Goal: Transaction & Acquisition: Book appointment/travel/reservation

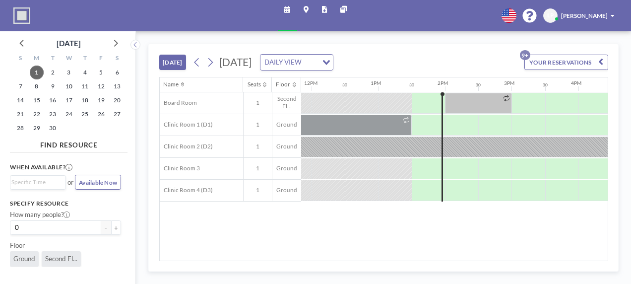
scroll to position [0, 838]
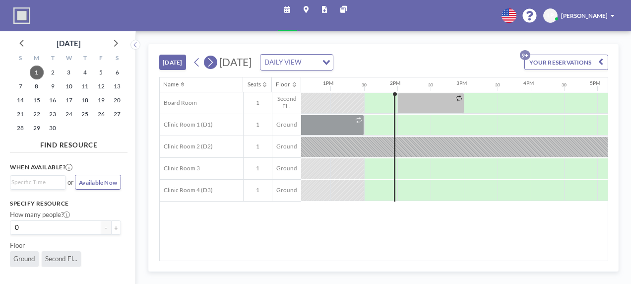
click at [212, 62] on icon at bounding box center [210, 62] width 4 height 8
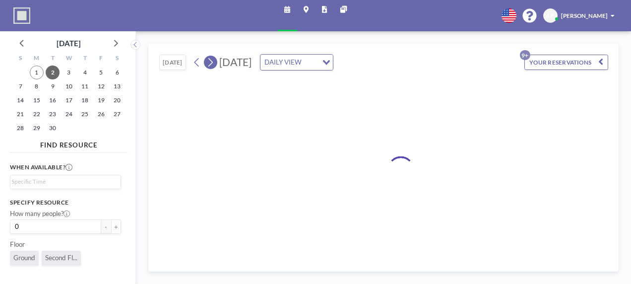
click at [212, 61] on icon at bounding box center [210, 62] width 4 height 8
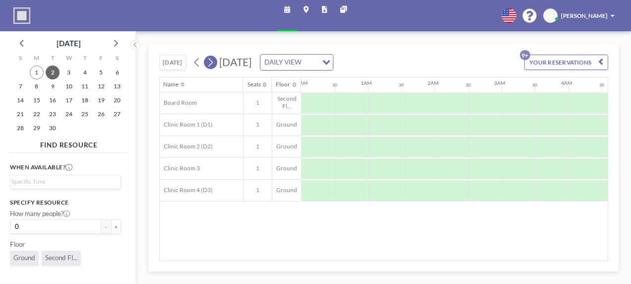
scroll to position [0, 0]
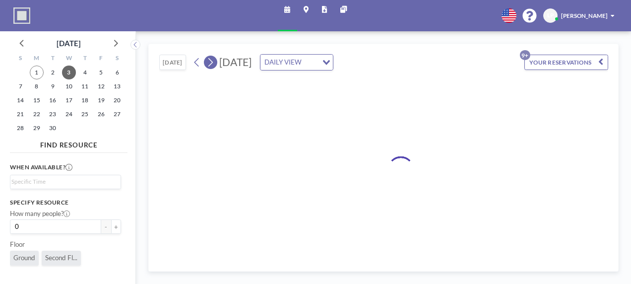
click at [212, 61] on icon at bounding box center [210, 62] width 4 height 8
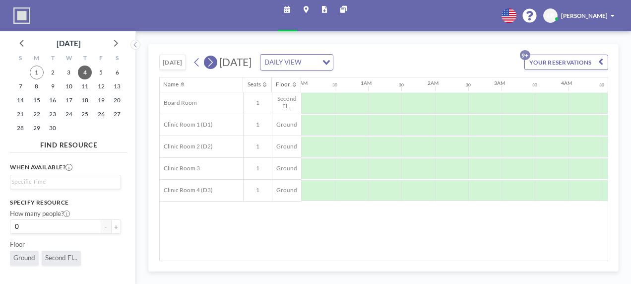
click at [212, 61] on icon at bounding box center [210, 62] width 4 height 8
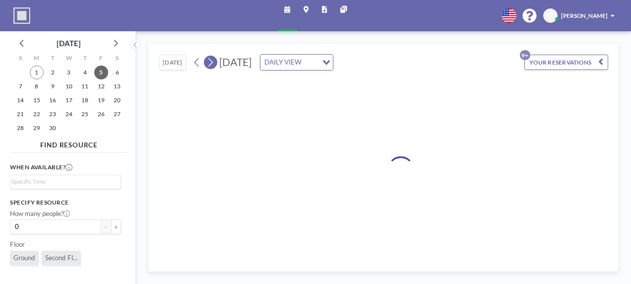
click at [212, 61] on icon at bounding box center [210, 62] width 4 height 8
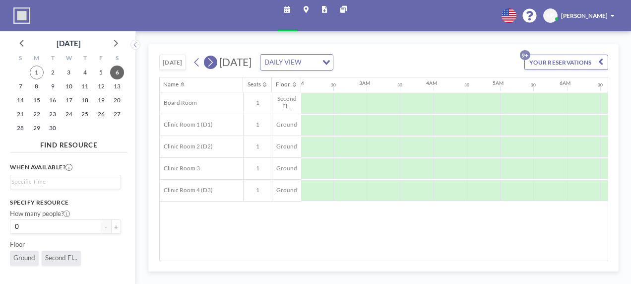
click at [212, 61] on icon at bounding box center [210, 62] width 4 height 8
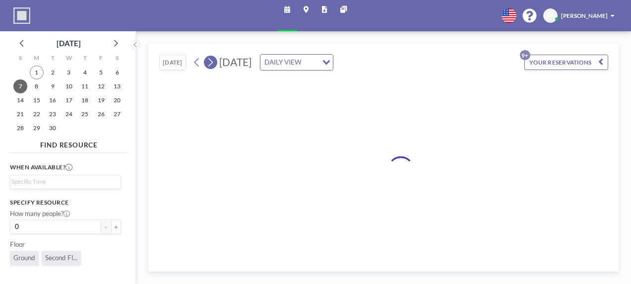
click at [212, 61] on icon at bounding box center [210, 62] width 4 height 8
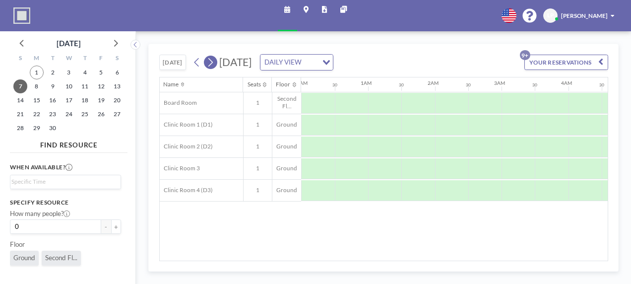
scroll to position [0, 0]
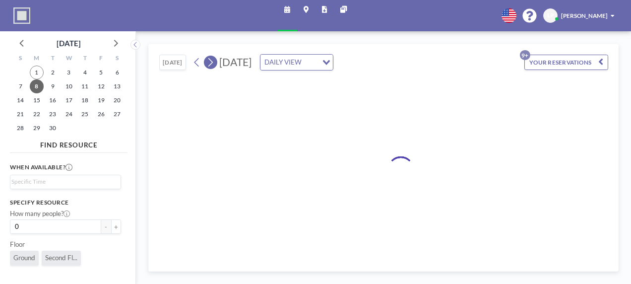
click at [212, 61] on icon at bounding box center [210, 62] width 4 height 8
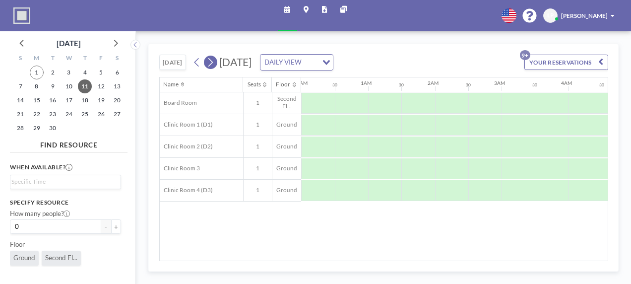
scroll to position [0, 135]
click at [212, 61] on icon at bounding box center [210, 62] width 4 height 8
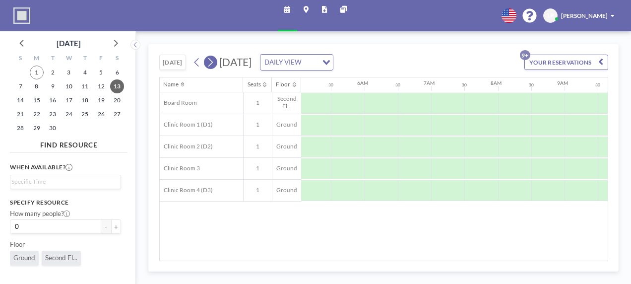
click at [212, 61] on icon at bounding box center [210, 62] width 4 height 8
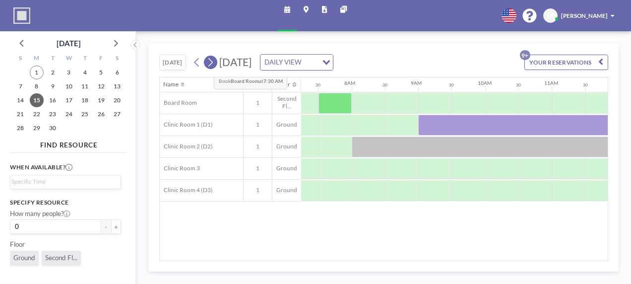
click at [206, 64] on icon at bounding box center [210, 62] width 8 height 12
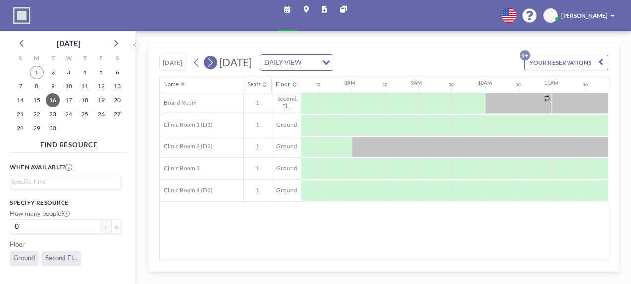
click at [212, 62] on icon at bounding box center [210, 62] width 8 height 12
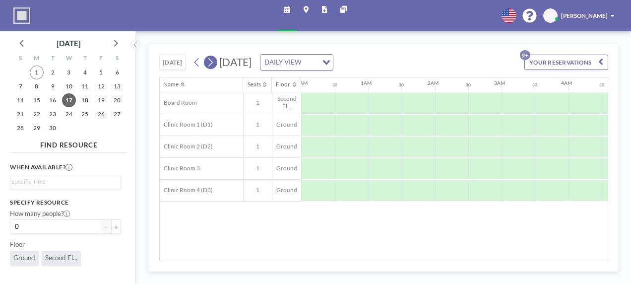
click at [212, 62] on icon at bounding box center [210, 62] width 8 height 12
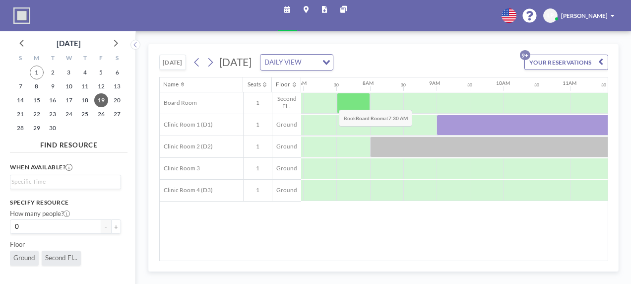
scroll to position [0, 484]
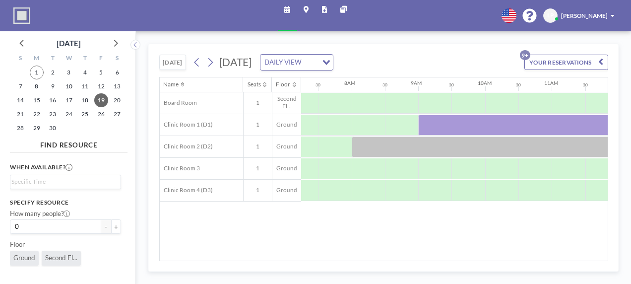
click at [16, 16] on img at bounding box center [21, 15] width 17 height 17
click at [17, 16] on img at bounding box center [21, 15] width 17 height 17
click at [304, 12] on icon at bounding box center [306, 9] width 5 height 6
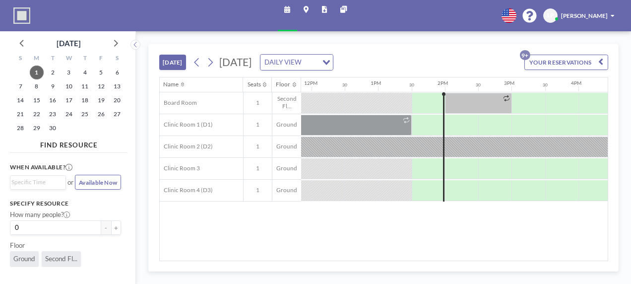
scroll to position [0, 838]
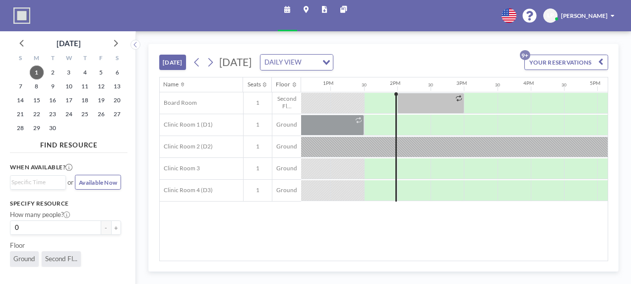
click at [317, 65] on div "DAILY VIEW" at bounding box center [288, 61] width 57 height 13
click at [386, 92] on li "WEEKLY VIEW" at bounding box center [392, 89] width 78 height 12
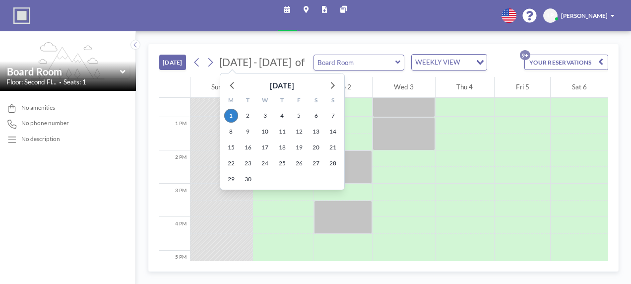
scroll to position [419, 0]
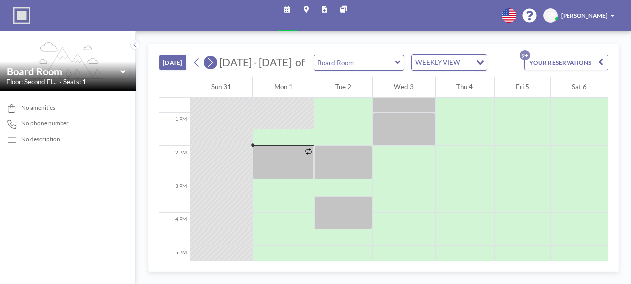
click at [213, 61] on icon at bounding box center [210, 62] width 8 height 12
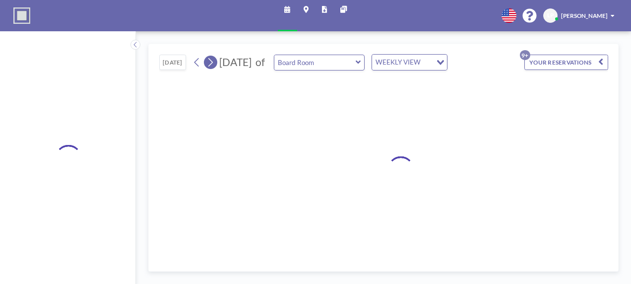
click at [213, 61] on icon at bounding box center [210, 62] width 8 height 12
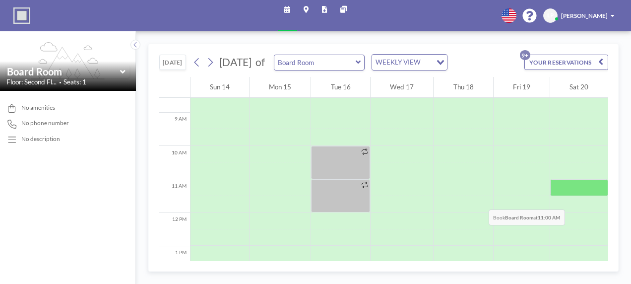
scroll to position [341, 0]
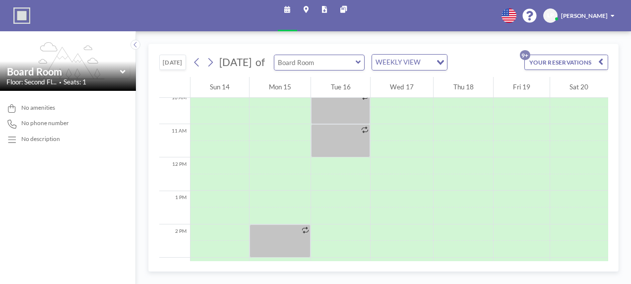
click at [356, 62] on input "text" at bounding box center [314, 62] width 81 height 15
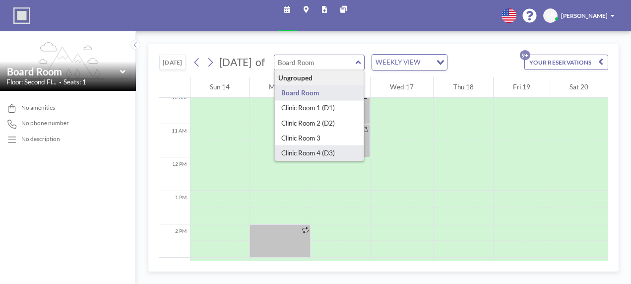
type input "Clinic Room 4 (D3)"
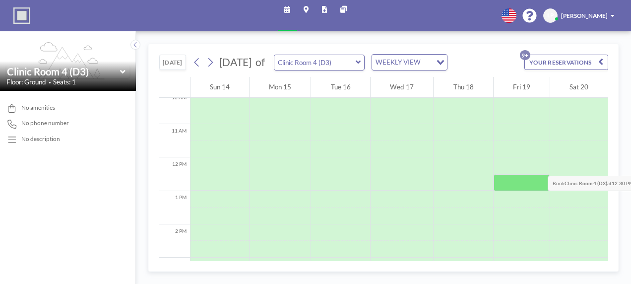
click at [519, 160] on div at bounding box center [522, 165] width 56 height 17
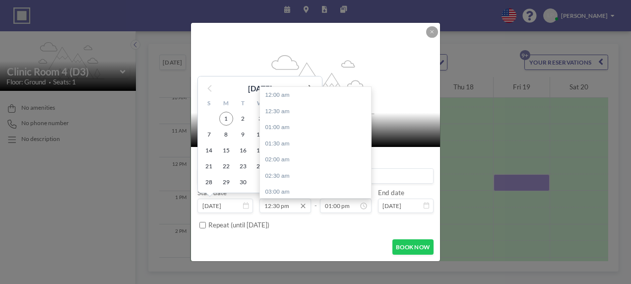
scroll to position [403, 0]
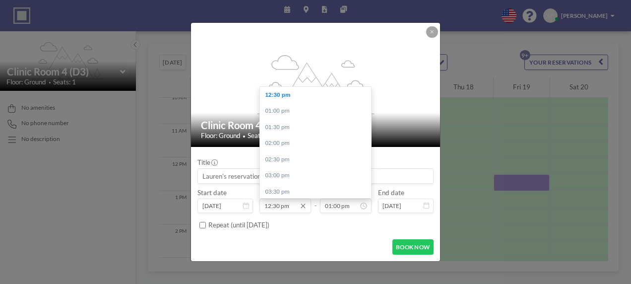
click at [277, 206] on input "12:30 pm" at bounding box center [284, 205] width 51 height 14
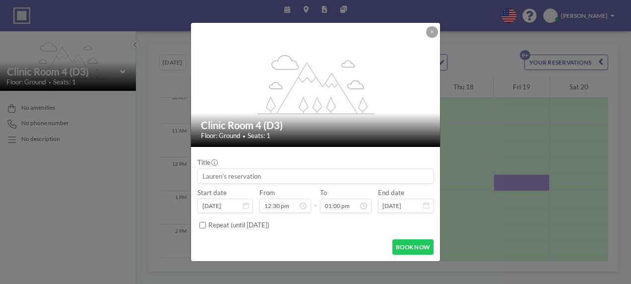
scroll to position [419, 0]
type input "12:00 pm"
click at [249, 179] on input at bounding box center [315, 176] width 235 height 14
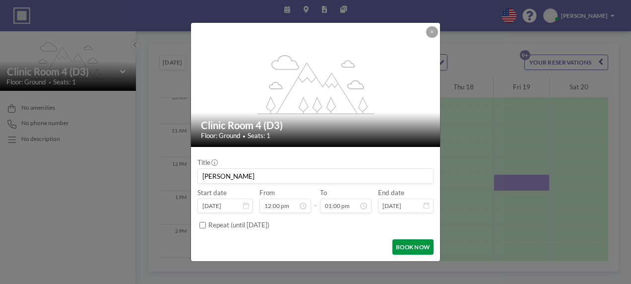
type input "Sean PEI"
click at [395, 250] on button "BOOK NOW" at bounding box center [412, 246] width 41 height 15
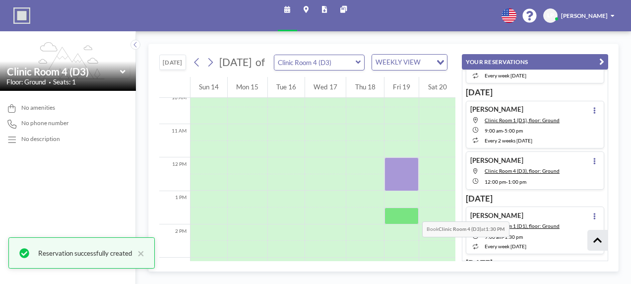
scroll to position [170, 0]
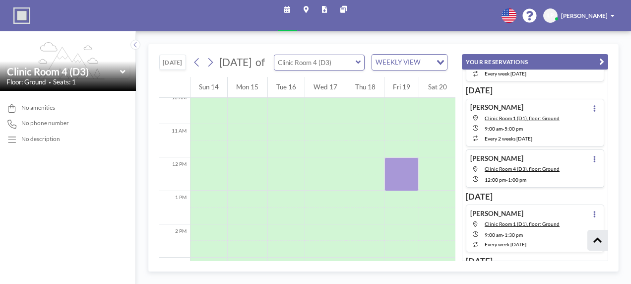
click at [315, 70] on input "text" at bounding box center [314, 62] width 81 height 15
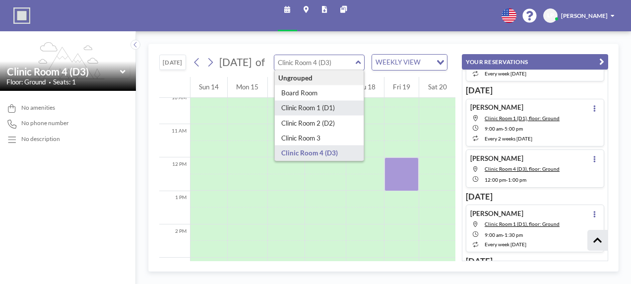
type input "Clinic Room 1 (D1)"
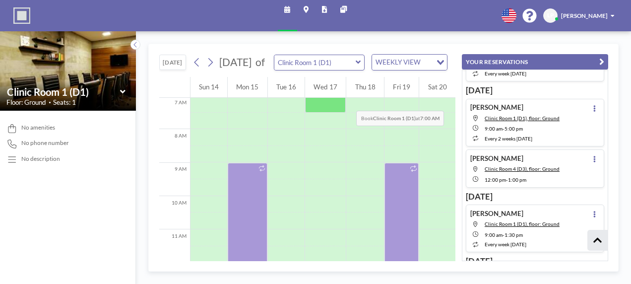
scroll to position [242, 0]
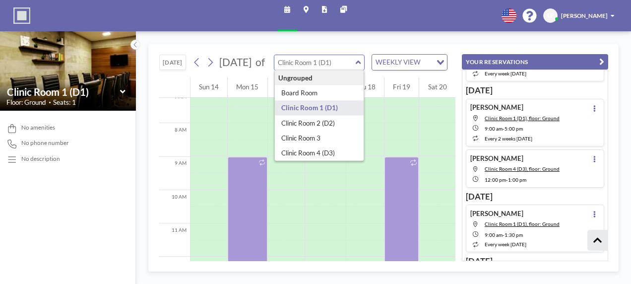
click at [336, 70] on input "text" at bounding box center [314, 62] width 81 height 15
type input "Clinic Room 2 (D2)"
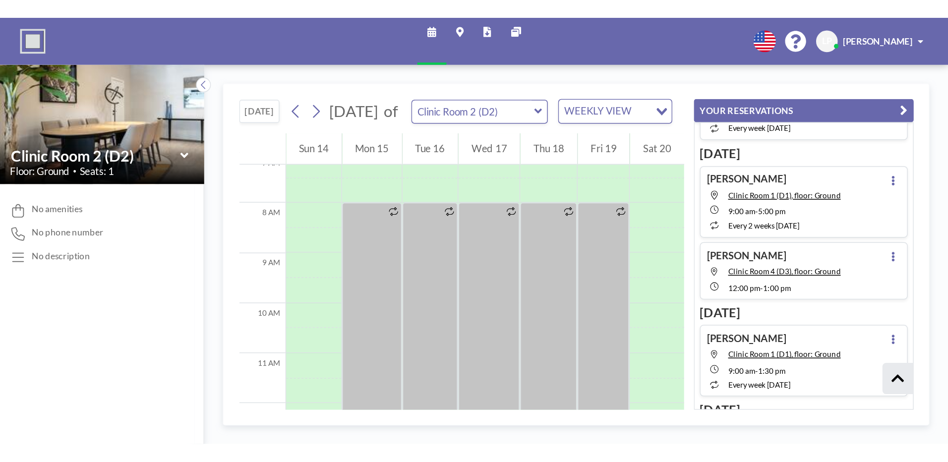
scroll to position [170, 0]
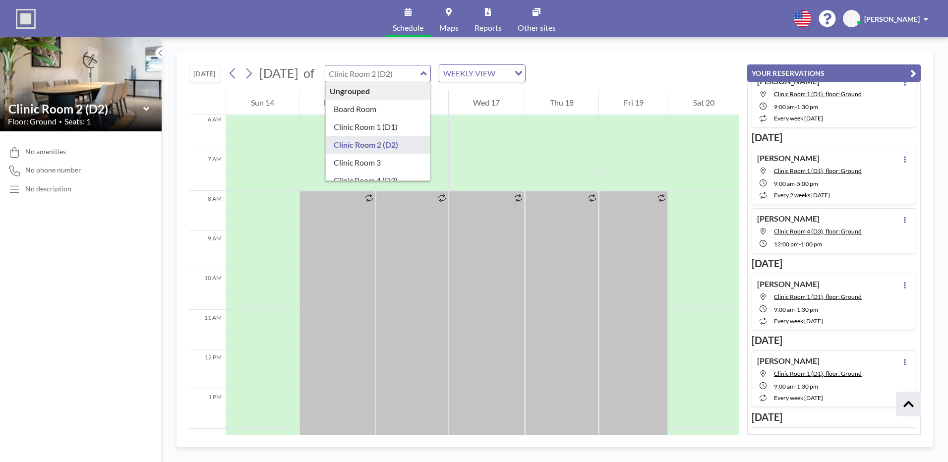
click at [421, 73] on input "text" at bounding box center [372, 73] width 95 height 16
type input "Clinic Room 4 (D3)"
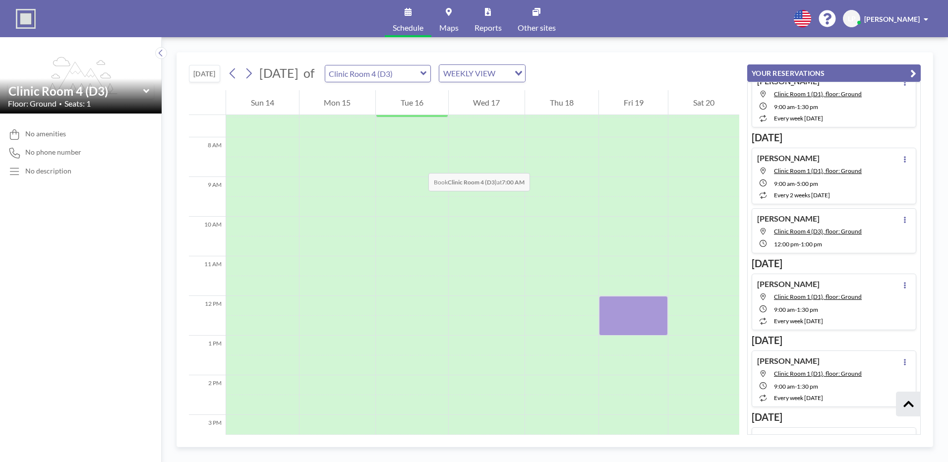
scroll to position [298, 0]
